Goal: Task Accomplishment & Management: Complete application form

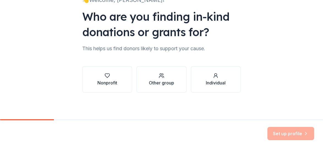
scroll to position [67, 0]
click at [97, 86] on div "Nonprofit" at bounding box center [107, 82] width 20 height 7
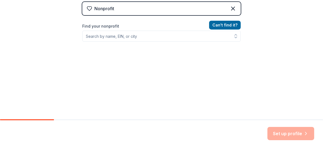
scroll to position [115, 0]
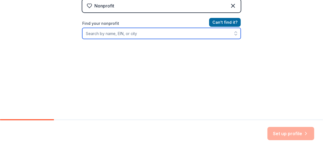
click at [141, 39] on input "Find your nonprofit" at bounding box center [161, 33] width 158 height 11
type input "alloveme"
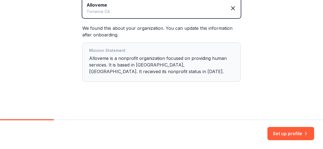
scroll to position [203, 0]
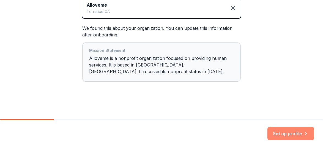
click at [273, 127] on button "Set up profile" at bounding box center [290, 133] width 47 height 13
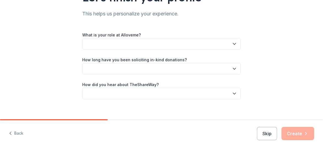
scroll to position [55, 0]
click at [131, 49] on button "button" at bounding box center [161, 43] width 158 height 12
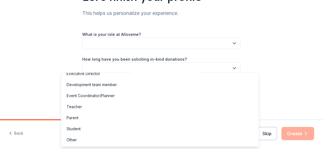
scroll to position [39, 0]
click at [74, 139] on div "Other" at bounding box center [72, 139] width 10 height 7
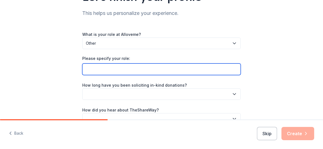
click at [153, 75] on input "Please specify your role:" at bounding box center [161, 69] width 158 height 12
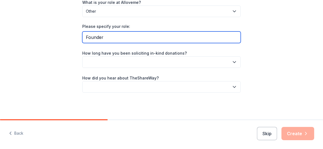
scroll to position [110, 0]
type input "Founder"
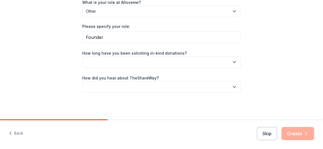
click at [236, 62] on icon "button" at bounding box center [234, 61] width 3 height 1
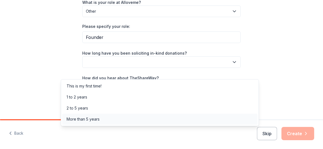
click at [100, 122] on div "More than 5 years" at bounding box center [83, 119] width 33 height 7
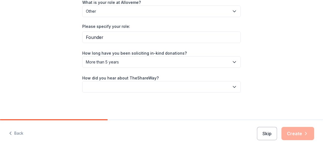
scroll to position [139, 0]
click at [237, 84] on icon "button" at bounding box center [235, 87] width 6 height 6
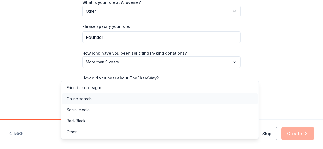
click at [92, 102] on div "Online search" at bounding box center [79, 98] width 25 height 7
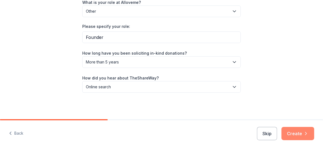
click at [285, 129] on button "Create" at bounding box center [297, 133] width 33 height 13
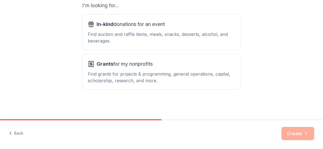
scroll to position [136, 0]
click at [156, 36] on div "Find auction and raffle items, meals, snacks, desserts, alcohol, and beverages." at bounding box center [161, 37] width 147 height 13
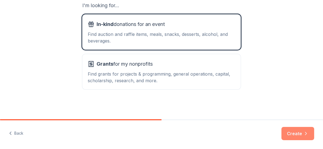
click at [287, 127] on button "Create" at bounding box center [297, 133] width 33 height 13
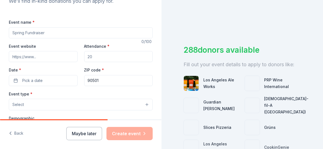
scroll to position [71, 0]
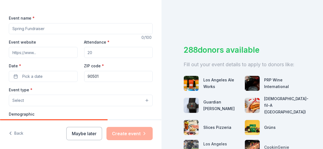
click at [81, 34] on input "Event name *" at bounding box center [81, 28] width 144 height 11
type input "Holiday Game Nite 2025"
click at [100, 58] on input "Attendance *" at bounding box center [118, 52] width 69 height 11
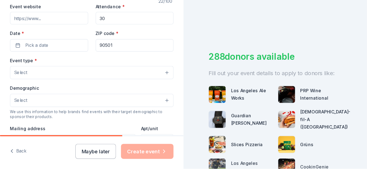
scroll to position [109, 0]
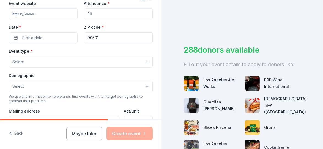
type input "30"
click at [54, 19] on input "Event website" at bounding box center [43, 13] width 69 height 11
type input "www.alloveme.org"
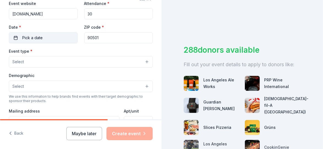
click at [57, 43] on button "Pick a date" at bounding box center [43, 37] width 69 height 11
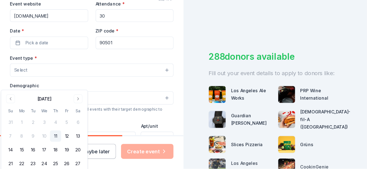
scroll to position [109, 0]
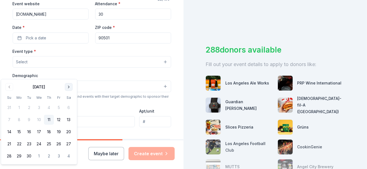
click at [73, 88] on button "Go to next month" at bounding box center [69, 87] width 8 height 8
click at [73, 87] on button "Go to next month" at bounding box center [69, 87] width 8 height 8
click at [73, 90] on button "Go to next month" at bounding box center [69, 87] width 8 height 8
click at [64, 113] on button "5" at bounding box center [59, 108] width 10 height 10
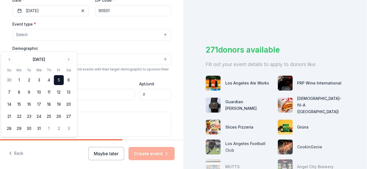
scroll to position [137, 0]
click at [124, 15] on input "90501" at bounding box center [133, 9] width 76 height 11
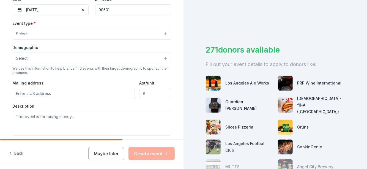
click at [162, 40] on button "Select" at bounding box center [92, 34] width 158 height 12
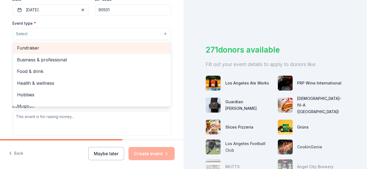
click at [39, 51] on span "Fundraiser" at bounding box center [91, 47] width 149 height 7
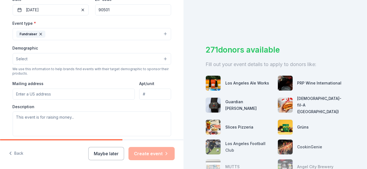
click at [162, 65] on button "Select" at bounding box center [92, 59] width 158 height 12
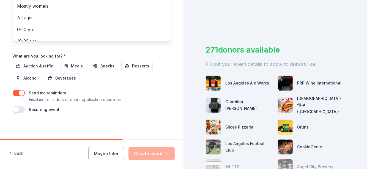
scroll to position [237, 0]
click at [48, 10] on span "Mostly women" at bounding box center [91, 5] width 149 height 7
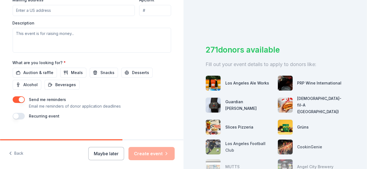
scroll to position [223, 0]
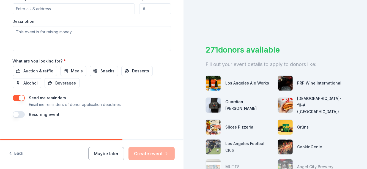
click at [73, 14] on input "Mailing address" at bounding box center [74, 8] width 122 height 11
type input "2390 Crenshaw Blvd. #178"
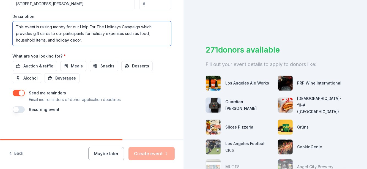
scroll to position [282, 0]
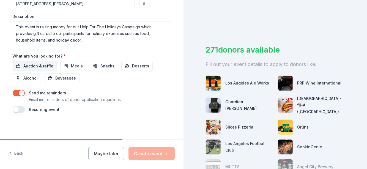
click at [33, 69] on span "Auction & raffle" at bounding box center [39, 66] width 30 height 7
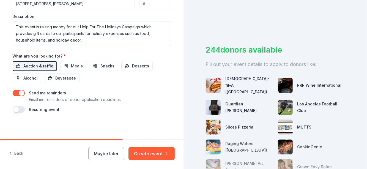
scroll to position [273, 0]
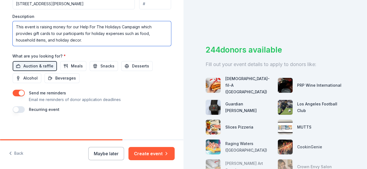
click at [25, 46] on textarea "This event is raising money for our Help For The Holidays Campaign which provid…" at bounding box center [92, 33] width 158 height 25
click at [24, 46] on textarea "This event is raising money for our Help For The Holidays Campaign which provid…" at bounding box center [92, 33] width 158 height 25
click at [61, 46] on textarea "This event is raising money for our Help For The Holidays Campaign which provid…" at bounding box center [92, 33] width 158 height 25
click at [64, 46] on textarea "This event is raising money for our Help For The Holidays Campaign which provid…" at bounding box center [92, 33] width 158 height 25
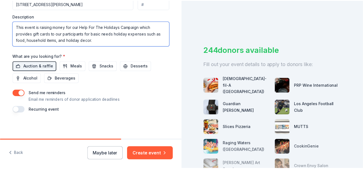
scroll to position [8, 0]
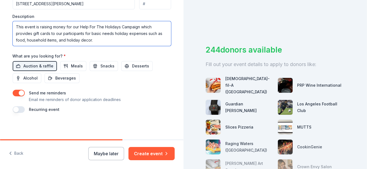
click at [15, 46] on textarea "This event is raising money for our Help For The Holidays Campaign which provid…" at bounding box center [92, 33] width 158 height 25
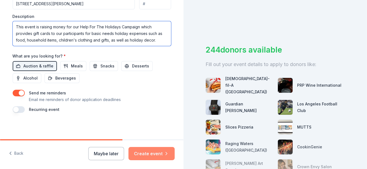
type textarea "This event is raising money for our Help For The Holidays Campaign which provid…"
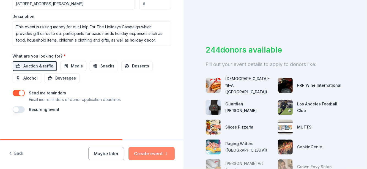
click at [147, 148] on button "Create event" at bounding box center [151, 153] width 46 height 13
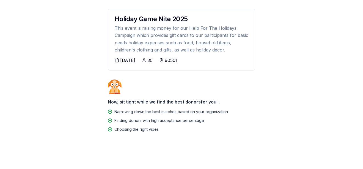
scroll to position [84, 0]
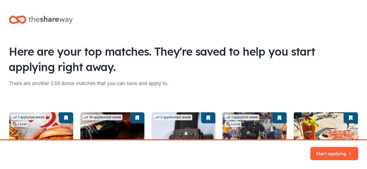
click at [73, 21] on icon at bounding box center [51, 19] width 44 height 11
click at [323, 146] on button "Start applying" at bounding box center [334, 150] width 48 height 13
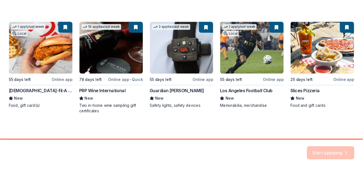
scroll to position [112, 0]
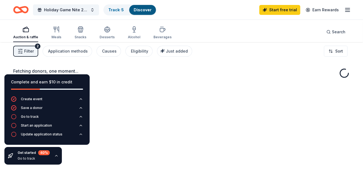
click at [323, 11] on icon "button" at bounding box center [347, 10] width 7 height 7
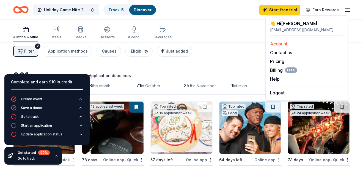
click at [287, 46] on link "Account" at bounding box center [278, 44] width 17 height 6
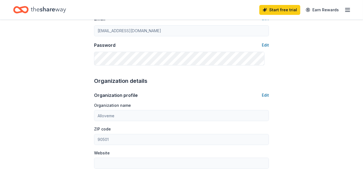
scroll to position [124, 0]
click at [264, 48] on button "Edit" at bounding box center [265, 45] width 7 height 7
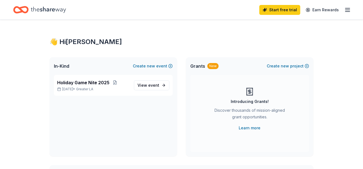
scroll to position [124, 0]
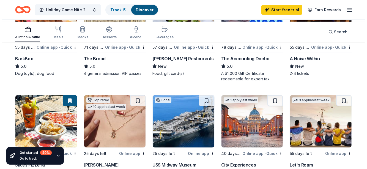
scroll to position [217, 0]
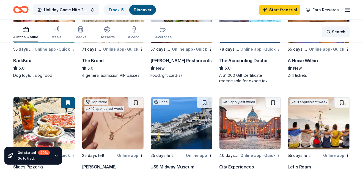
click at [323, 32] on div "Search" at bounding box center [336, 32] width 19 height 7
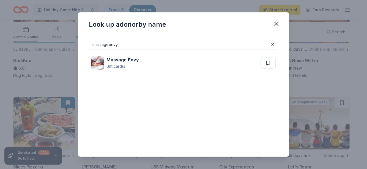
type input "massageenvy"
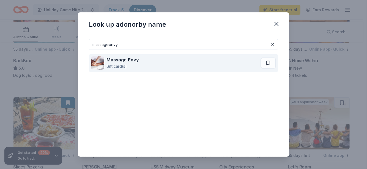
click at [106, 62] on strong "Massage" at bounding box center [116, 60] width 20 height 6
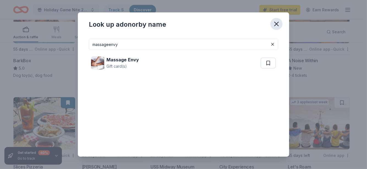
click at [278, 26] on icon "button" at bounding box center [277, 24] width 4 height 4
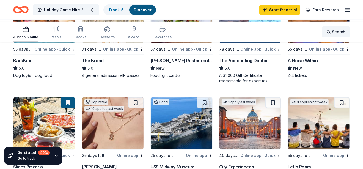
click at [323, 32] on span "Search" at bounding box center [338, 32] width 13 height 7
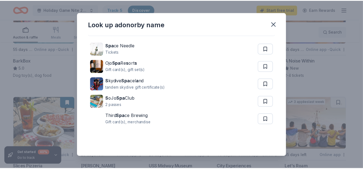
scroll to position [56, 0]
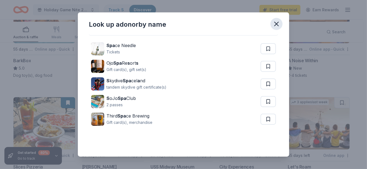
type input "spa"
click at [280, 26] on icon "button" at bounding box center [277, 24] width 8 height 8
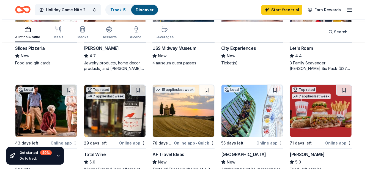
scroll to position [336, 0]
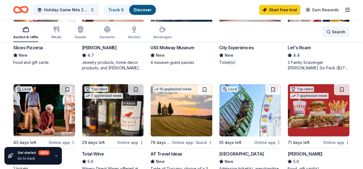
click at [323, 32] on div "Search" at bounding box center [336, 32] width 19 height 7
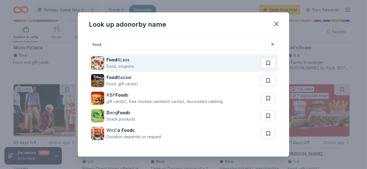
type input "food"
click at [106, 70] on div "Food, coupons" at bounding box center [120, 66] width 28 height 7
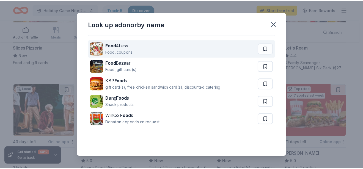
scroll to position [0, 0]
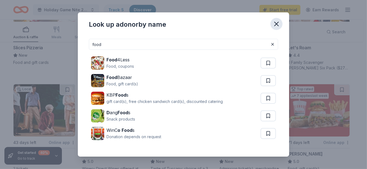
click at [280, 25] on icon "button" at bounding box center [277, 24] width 8 height 8
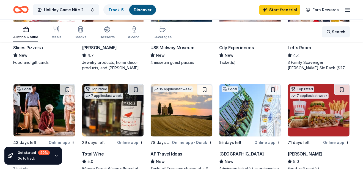
click at [323, 33] on div "Search" at bounding box center [336, 32] width 19 height 7
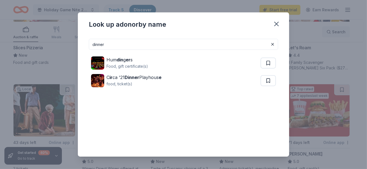
type input "dinner"
click at [280, 27] on icon "button" at bounding box center [277, 24] width 8 height 8
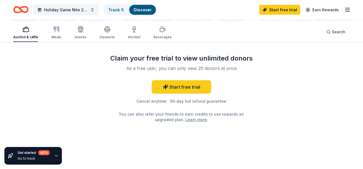
scroll to position [642, 0]
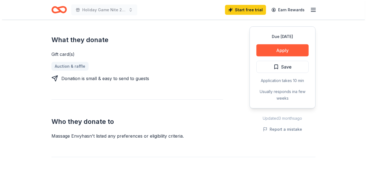
scroll to position [218, 0]
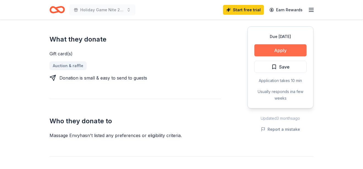
click at [266, 56] on button "Apply" at bounding box center [280, 50] width 52 height 12
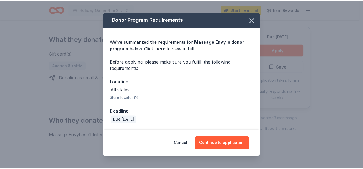
scroll to position [6, 0]
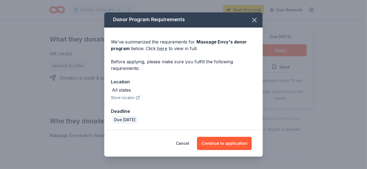
click at [158, 51] on link "here" at bounding box center [162, 48] width 10 height 7
click at [188, 138] on button "Cancel" at bounding box center [182, 143] width 13 height 13
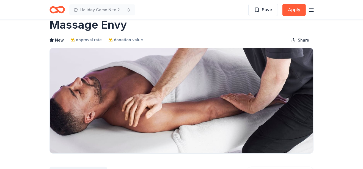
scroll to position [0, 0]
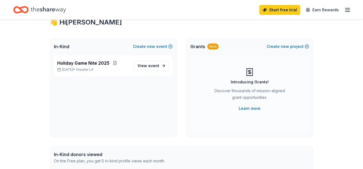
scroll to position [18, 0]
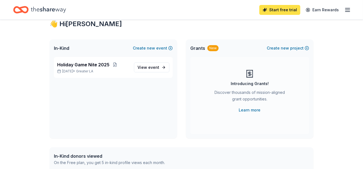
click at [263, 11] on link "Start free trial" at bounding box center [279, 10] width 41 height 10
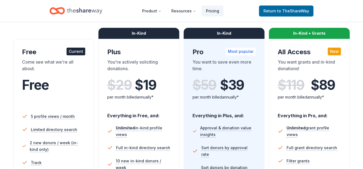
scroll to position [79, 0]
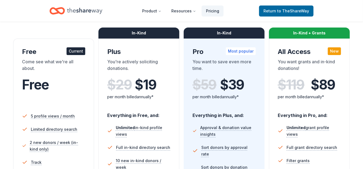
click at [68, 107] on div "Free" at bounding box center [53, 91] width 63 height 34
click at [265, 12] on span "Return to TheShareWay" at bounding box center [287, 11] width 46 height 7
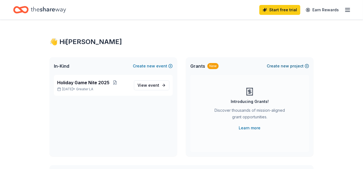
click at [281, 69] on span "new" at bounding box center [285, 66] width 8 height 7
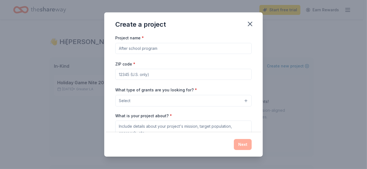
click at [160, 54] on input "Project name *" at bounding box center [183, 48] width 136 height 11
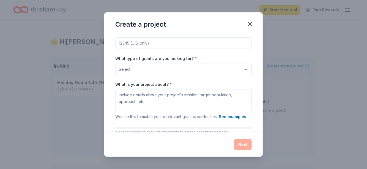
scroll to position [38, 0]
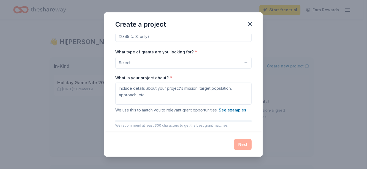
click at [252, 68] on button "Select" at bounding box center [183, 63] width 136 height 12
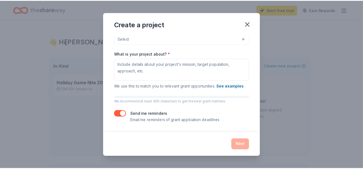
scroll to position [40, 0]
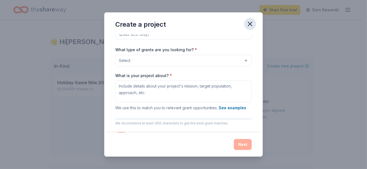
click at [252, 26] on icon "button" at bounding box center [250, 24] width 4 height 4
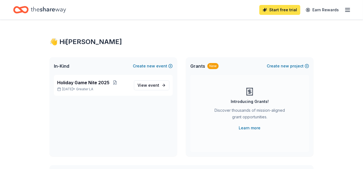
click at [263, 10] on link "Start free trial" at bounding box center [279, 10] width 41 height 10
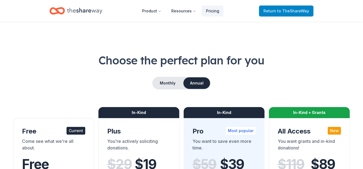
click at [264, 13] on span "Return to TheShareWay" at bounding box center [287, 11] width 46 height 7
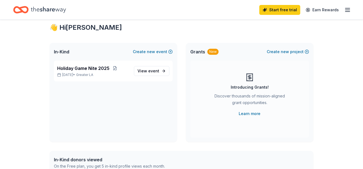
scroll to position [11, 0]
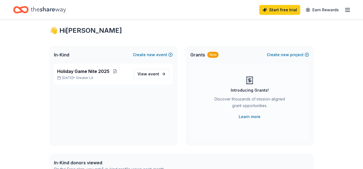
click at [346, 11] on icon "button" at bounding box center [347, 10] width 7 height 7
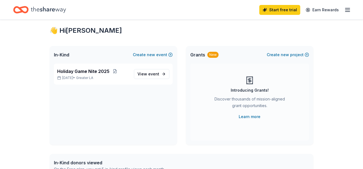
click at [66, 10] on icon "Home" at bounding box center [48, 10] width 35 height 6
click at [23, 13] on icon "Home" at bounding box center [20, 9] width 15 height 13
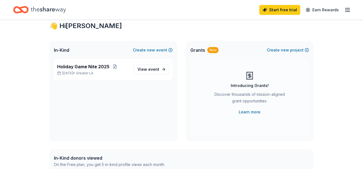
scroll to position [17, 0]
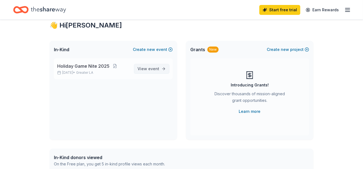
click at [148, 71] on span "event" at bounding box center [153, 68] width 11 height 5
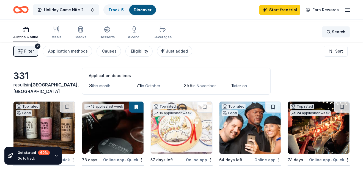
click at [327, 33] on div "Search" at bounding box center [336, 32] width 19 height 7
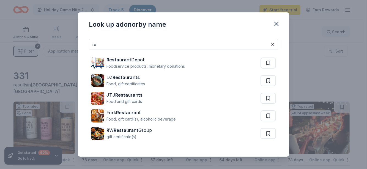
type input "r"
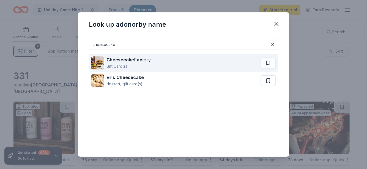
type input "cheesecake"
click at [126, 63] on div "Cheesecake F ac tory" at bounding box center [128, 59] width 44 height 7
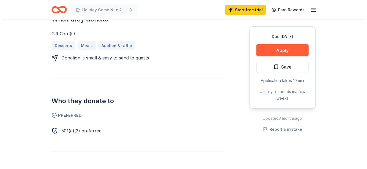
scroll to position [251, 0]
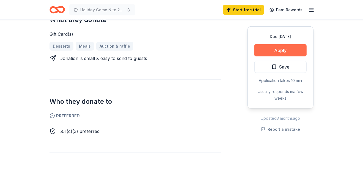
click at [271, 56] on button "Apply" at bounding box center [280, 50] width 52 height 12
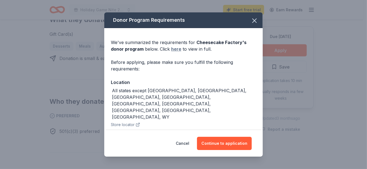
click at [172, 52] on link "here" at bounding box center [176, 49] width 10 height 7
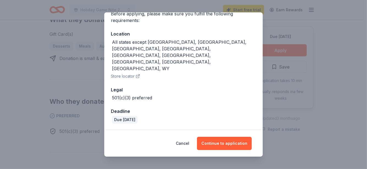
scroll to position [65, 0]
click at [232, 138] on button "Continue to application" at bounding box center [224, 143] width 55 height 13
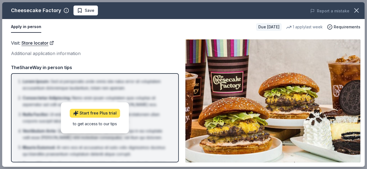
click at [107, 118] on link "Start free Plus trial" at bounding box center [95, 113] width 50 height 9
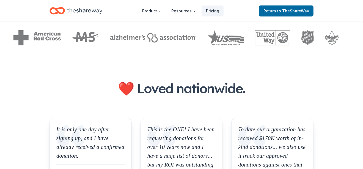
scroll to position [393, 0]
